Goal: Information Seeking & Learning: Learn about a topic

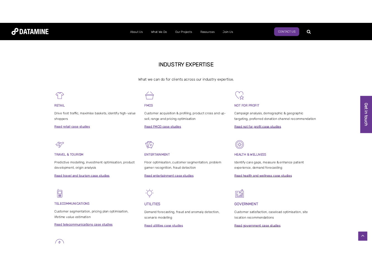
scroll to position [217, 0]
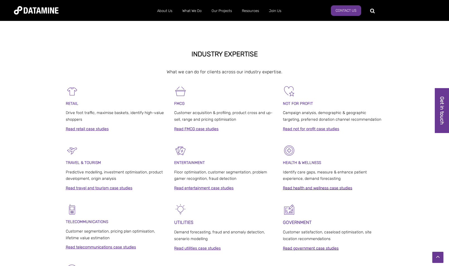
click at [231, 54] on strong "INDUSTRY EXPERTISE" at bounding box center [224, 54] width 66 height 8
click at [250, 56] on strong "INDUSTRY EXPERTISE" at bounding box center [224, 54] width 66 height 8
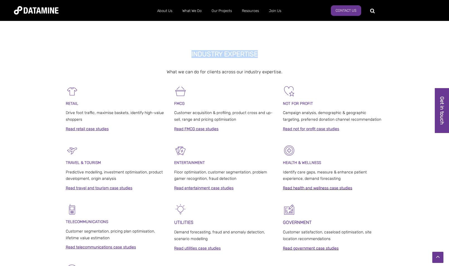
click at [250, 56] on strong "INDUSTRY EXPERTISE" at bounding box center [224, 54] width 66 height 8
click at [222, 52] on strong "INDUSTRY EXPERTISE" at bounding box center [224, 54] width 66 height 8
click at [232, 54] on strong "INDUSTRY EXPERTISE" at bounding box center [224, 54] width 66 height 8
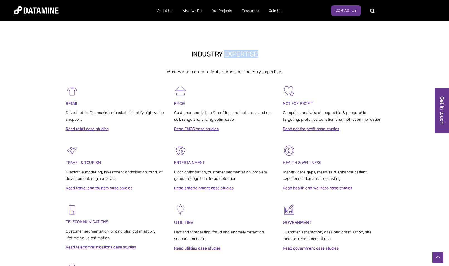
click at [232, 54] on strong "INDUSTRY EXPERTISE" at bounding box center [224, 54] width 66 height 8
click at [221, 56] on strong "INDUSTRY EXPERTISE" at bounding box center [224, 54] width 66 height 8
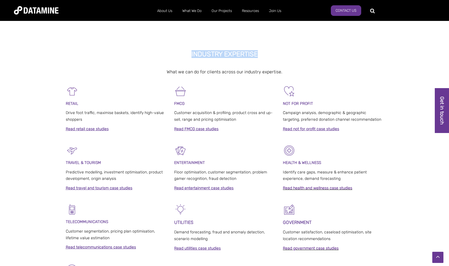
click at [242, 56] on strong "INDUSTRY EXPERTISE" at bounding box center [224, 54] width 66 height 8
click at [241, 54] on strong "INDUSTRY EXPERTISE" at bounding box center [224, 54] width 66 height 8
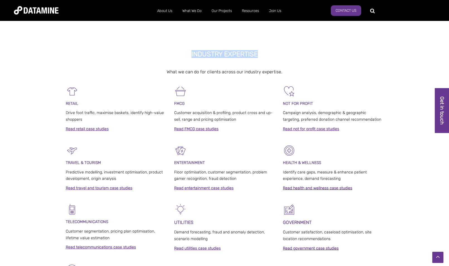
click at [241, 54] on strong "INDUSTRY EXPERTISE" at bounding box center [224, 54] width 66 height 8
click at [253, 72] on span "What we can do for clients across our industry expertise." at bounding box center [225, 71] width 116 height 5
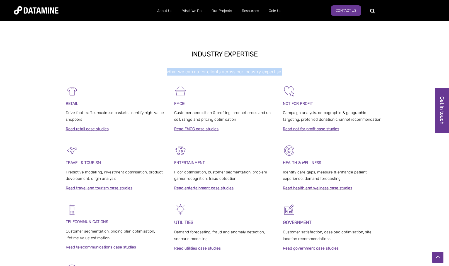
click at [253, 72] on span "What we can do for clients across our industry expertise." at bounding box center [225, 71] width 116 height 5
click at [254, 53] on strong "INDUSTRY EXPERTISE" at bounding box center [224, 54] width 66 height 8
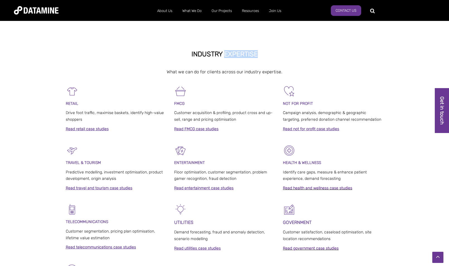
click at [254, 53] on strong "INDUSTRY EXPERTISE" at bounding box center [224, 54] width 66 height 8
click at [254, 72] on span "What we can do for clients across our industry expertise." at bounding box center [225, 71] width 116 height 5
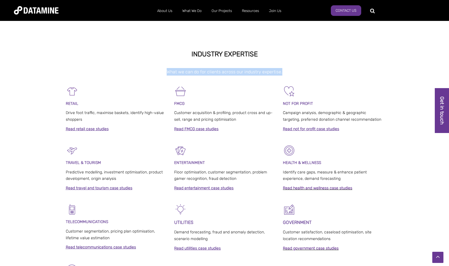
click at [254, 72] on span "What we can do for clients across our industry expertise." at bounding box center [225, 71] width 116 height 5
click at [249, 54] on strong "INDUSTRY EXPERTISE" at bounding box center [224, 54] width 66 height 8
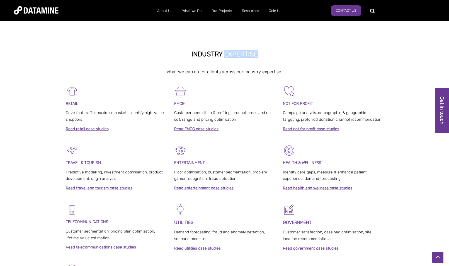
click at [249, 54] on strong "INDUSTRY EXPERTISE" at bounding box center [224, 54] width 66 height 8
drag, startPoint x: 249, startPoint y: 54, endPoint x: 254, endPoint y: 64, distance: 12.0
click at [250, 54] on strong "INDUSTRY EXPERTISE" at bounding box center [224, 54] width 66 height 8
click at [256, 66] on div "INDUSTRY EXPERTISE What we can do for clients across our industry expertise." at bounding box center [225, 62] width 318 height 25
click at [258, 72] on span "What we can do for clients across our industry expertise." at bounding box center [225, 71] width 116 height 5
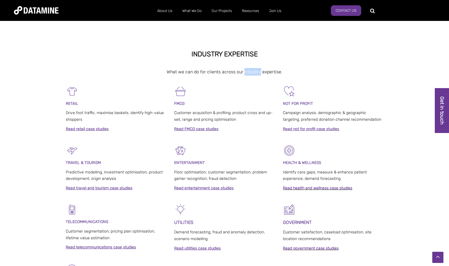
click at [258, 72] on span "What we can do for clients across our industry expertise." at bounding box center [225, 71] width 116 height 5
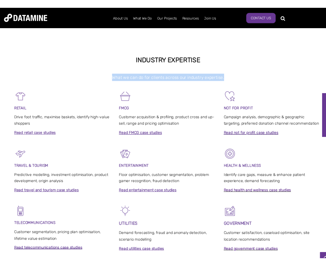
scroll to position [227, 0]
